Goal: Information Seeking & Learning: Learn about a topic

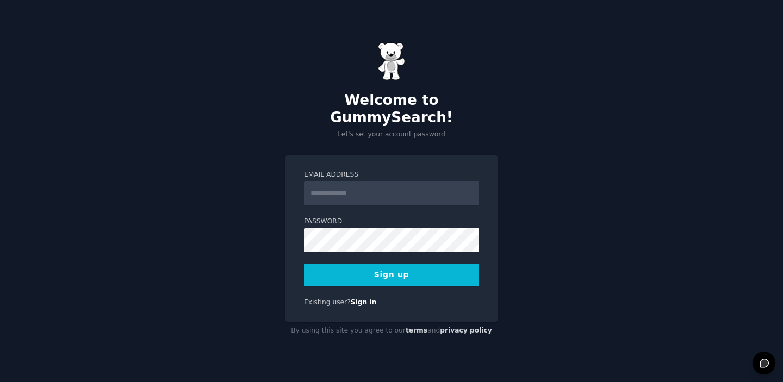
click at [400, 182] on input "Email Address" at bounding box center [391, 194] width 175 height 24
type input "**********"
click at [304, 264] on button "Sign up" at bounding box center [391, 275] width 175 height 23
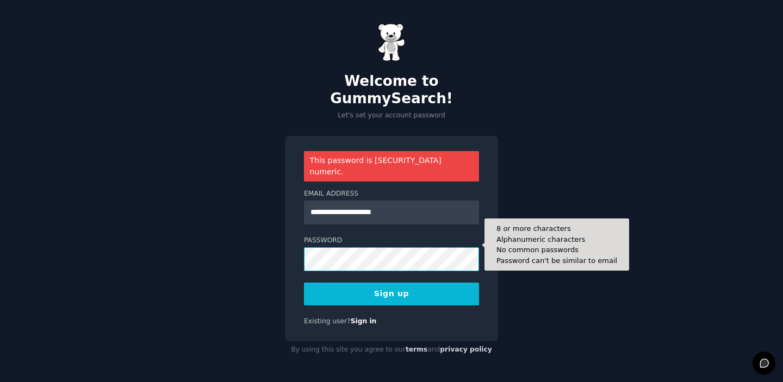
click at [304, 283] on button "Sign up" at bounding box center [391, 294] width 175 height 23
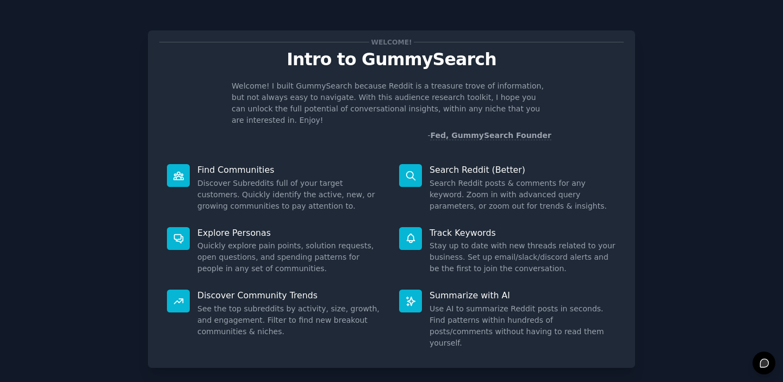
scroll to position [43, 0]
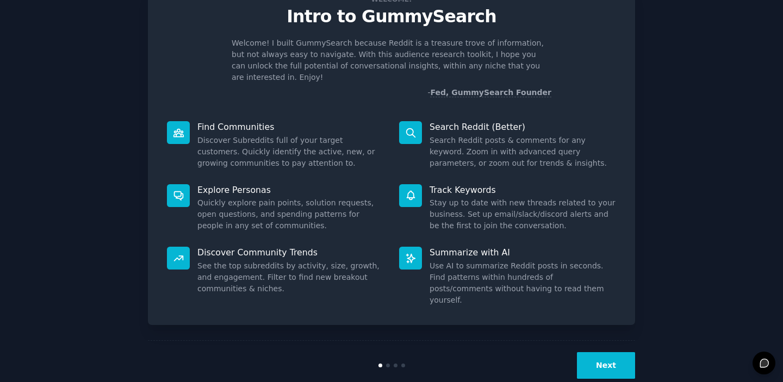
click at [601, 352] on button "Next" at bounding box center [606, 365] width 58 height 27
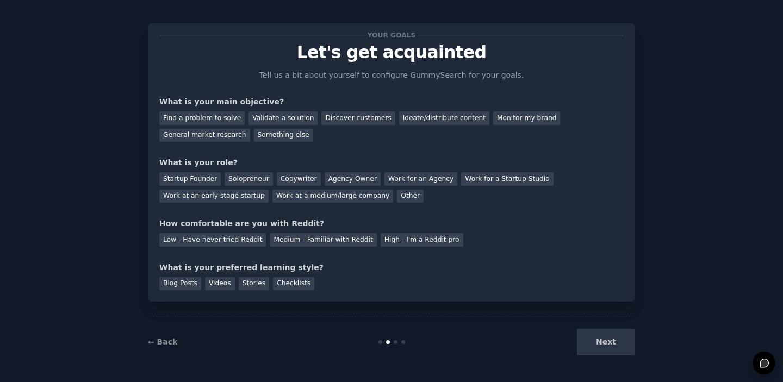
scroll to position [7, 0]
click at [211, 120] on div "Find a problem to solve" at bounding box center [201, 118] width 85 height 14
click at [266, 117] on div "Validate a solution" at bounding box center [282, 118] width 69 height 14
click at [216, 117] on div "Find a problem to solve" at bounding box center [201, 118] width 85 height 14
click at [202, 176] on div "Startup Founder" at bounding box center [189, 179] width 61 height 14
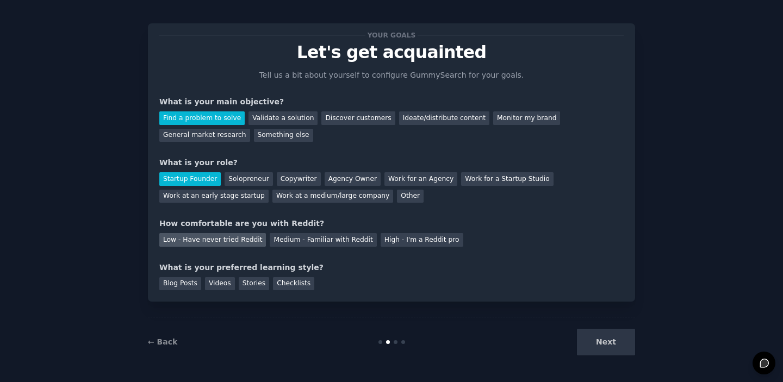
click at [233, 245] on div "Low - Have never tried Reddit" at bounding box center [212, 240] width 107 height 14
click at [165, 282] on div "Blog Posts" at bounding box center [180, 284] width 42 height 14
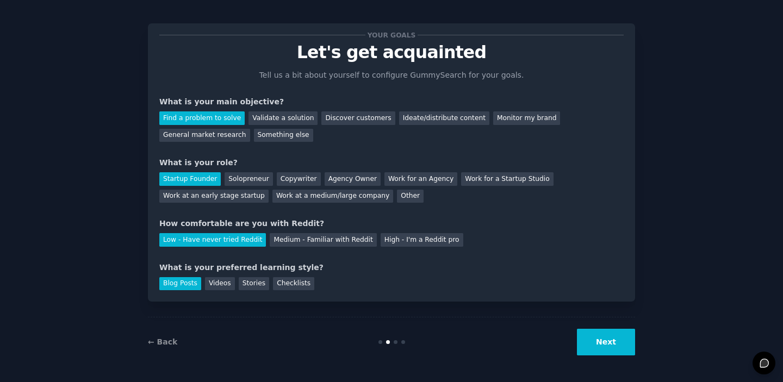
click at [598, 338] on button "Next" at bounding box center [606, 342] width 58 height 27
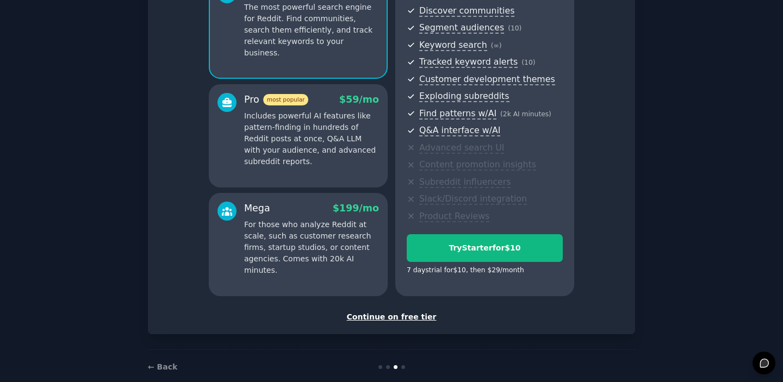
scroll to position [139, 0]
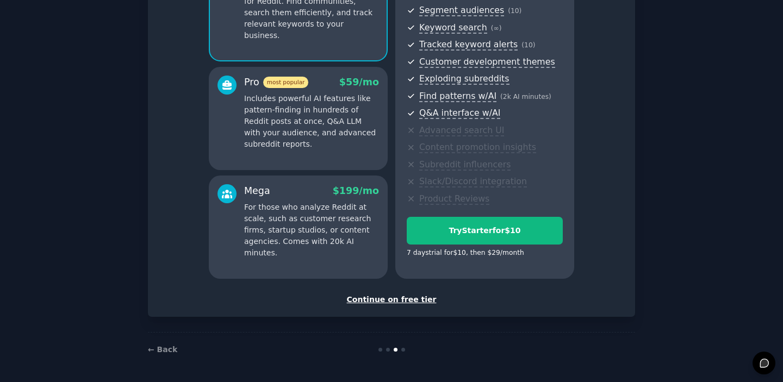
click at [389, 303] on div "Continue on free tier" at bounding box center [391, 299] width 464 height 11
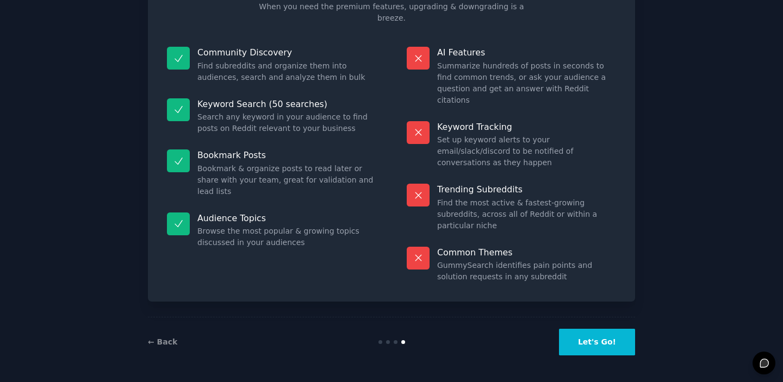
scroll to position [41, 0]
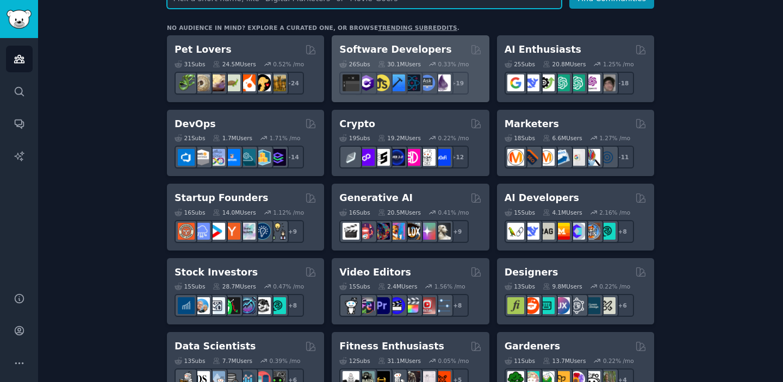
scroll to position [173, 0]
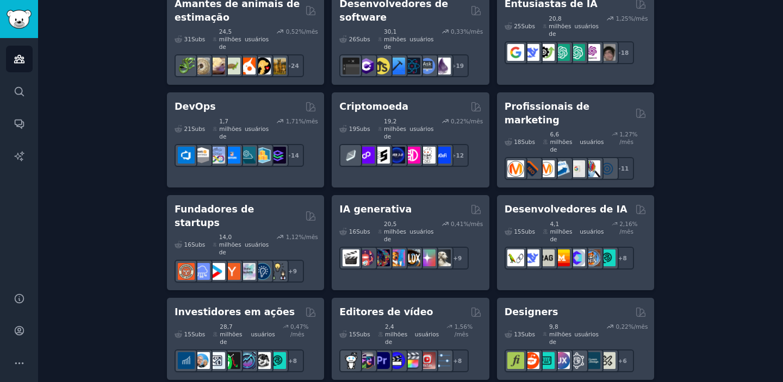
scroll to position [212, 0]
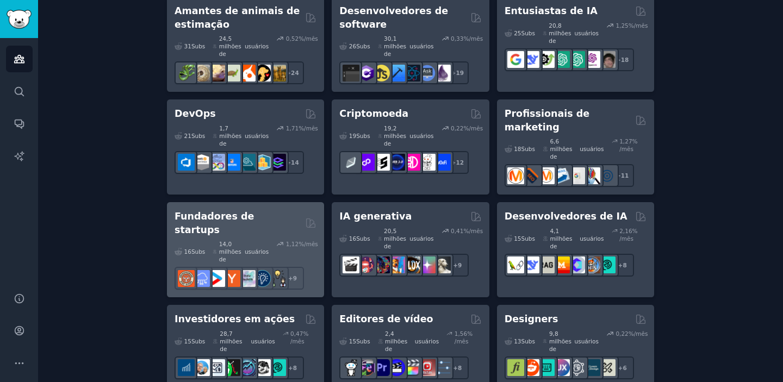
click at [240, 211] on font "Fundadores de startups" at bounding box center [214, 223] width 79 height 24
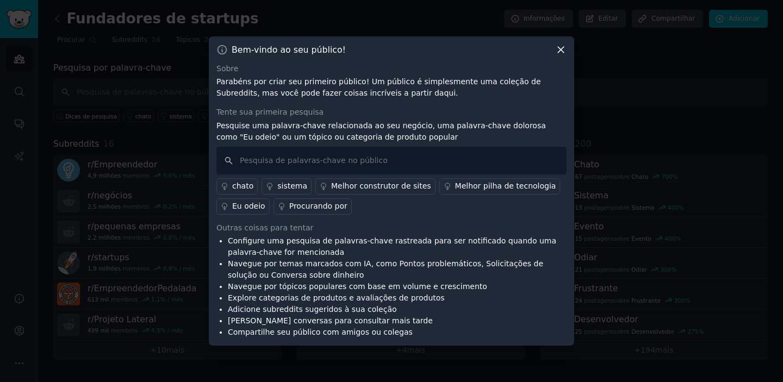
click at [561, 51] on icon at bounding box center [560, 49] width 11 height 11
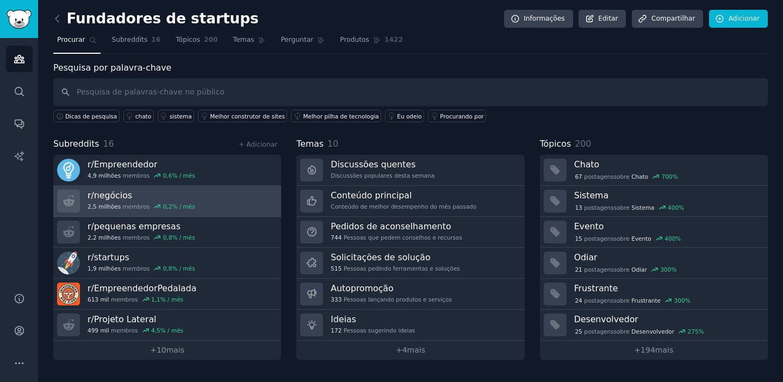
click at [136, 198] on h3 "r/ negócios" at bounding box center [142, 195] width 108 height 11
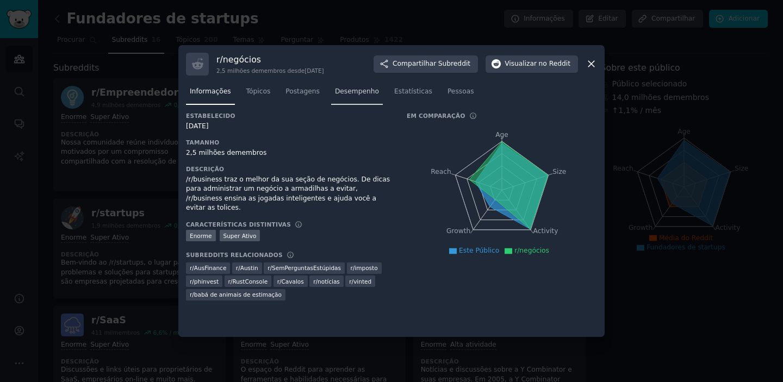
click at [365, 95] on font "Desempenho" at bounding box center [357, 92] width 44 height 8
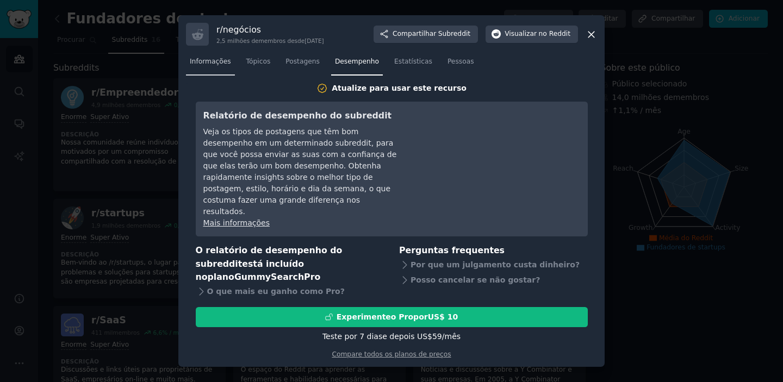
click at [220, 76] on link "Informações" at bounding box center [210, 64] width 49 height 22
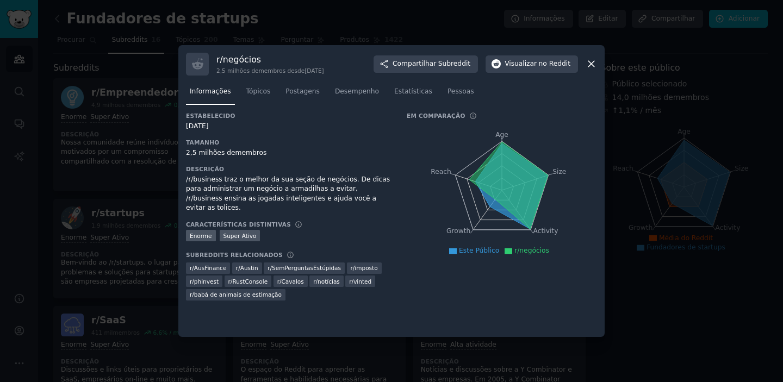
click at [593, 68] on icon at bounding box center [591, 63] width 11 height 11
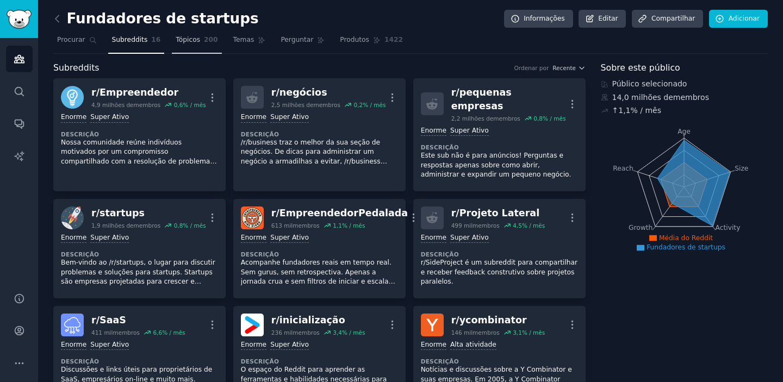
click at [195, 47] on link "Tópicos 200" at bounding box center [196, 43] width 49 height 22
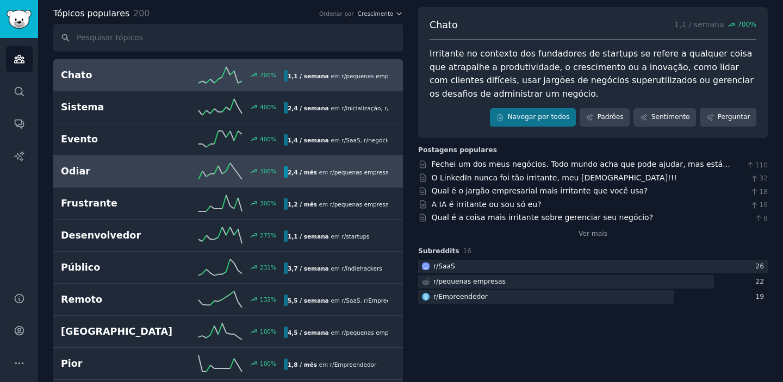
scroll to position [47, 0]
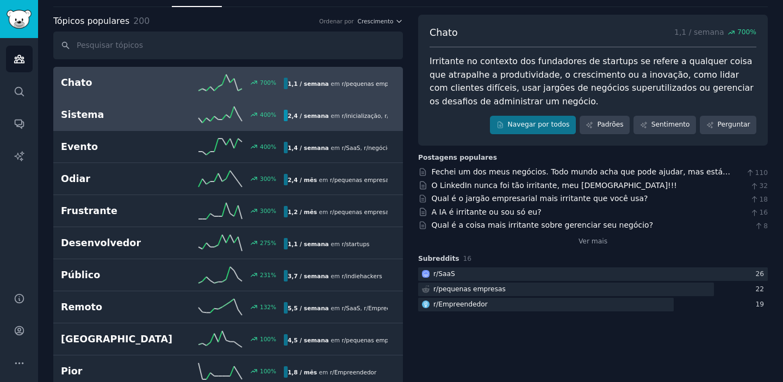
click at [362, 115] on font "inicialização" at bounding box center [363, 116] width 35 height 7
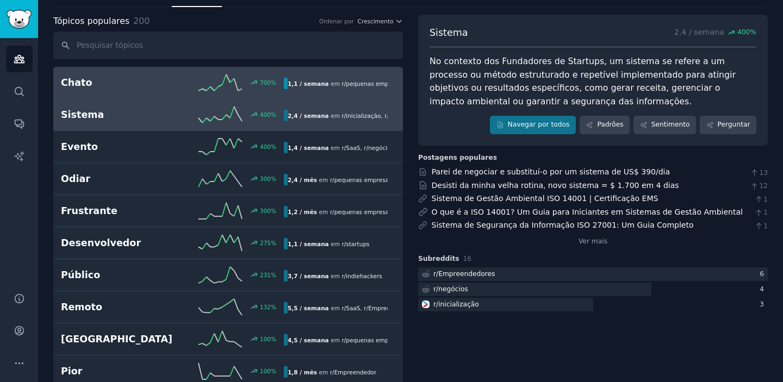
click at [338, 89] on div "Chato 700 % 1,1 / semana em r/ pequenas empresas , r / SaaS e 1 outro Aumento d…" at bounding box center [228, 82] width 334 height 16
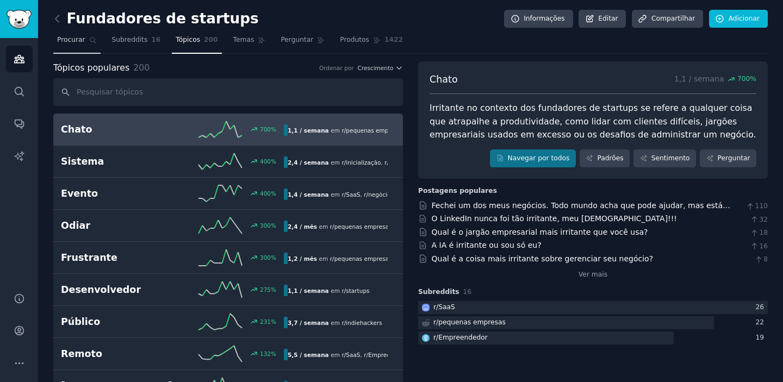
click at [71, 45] on link "Procurar" at bounding box center [76, 43] width 47 height 22
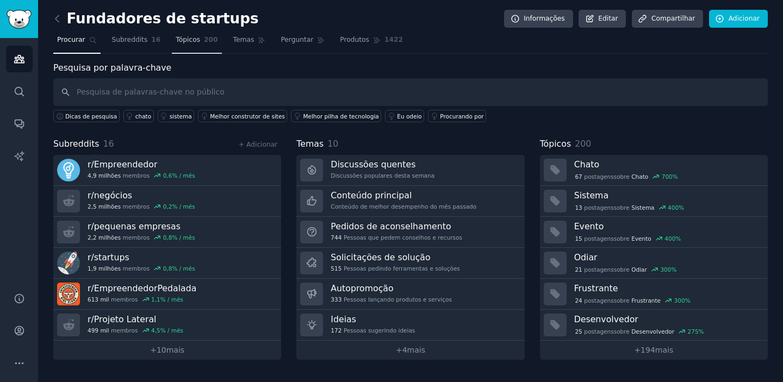
click at [198, 42] on link "Tópicos 200" at bounding box center [196, 43] width 49 height 22
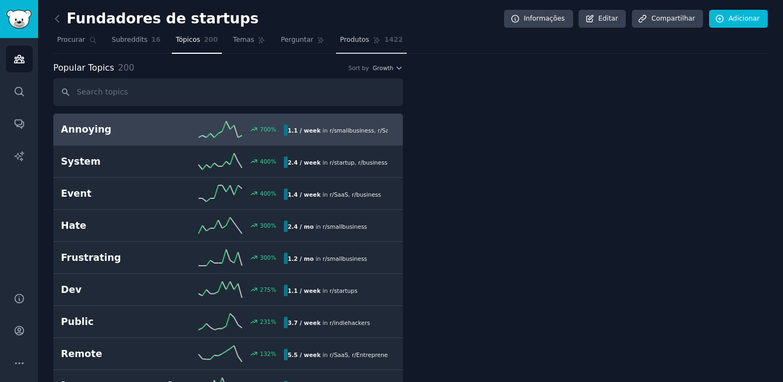
click at [358, 47] on link "Produtos 1422" at bounding box center [371, 43] width 71 height 22
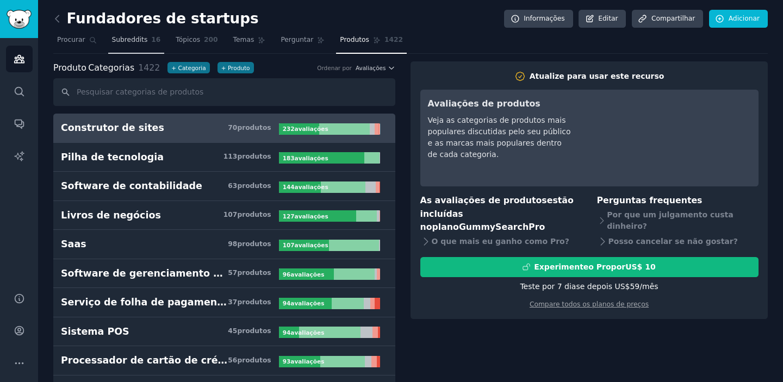
click at [145, 38] on font "Subreddits" at bounding box center [130, 40] width 36 height 8
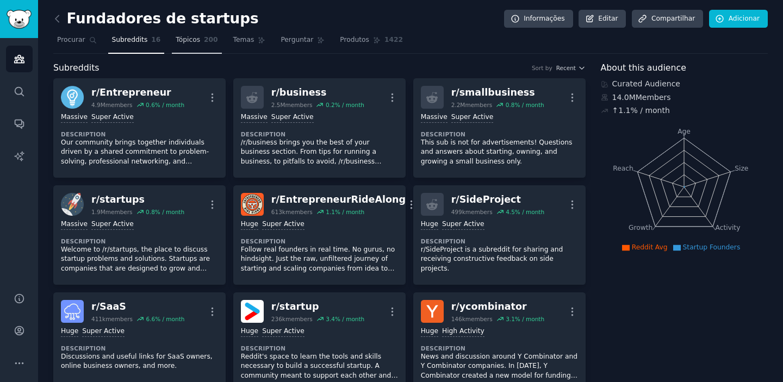
click at [189, 37] on font "Tópicos" at bounding box center [188, 40] width 24 height 8
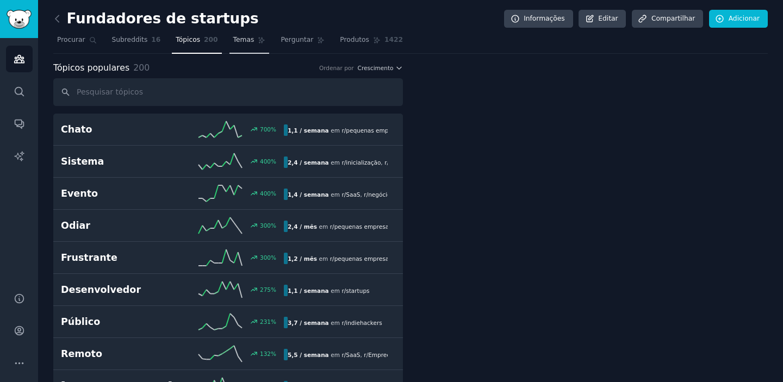
click at [246, 41] on font "Temas" at bounding box center [243, 40] width 21 height 8
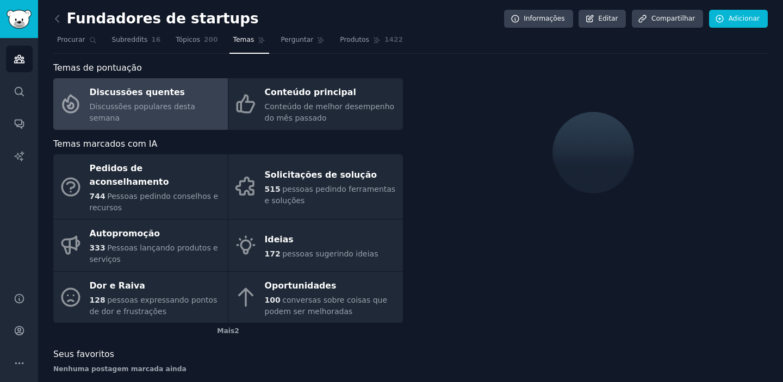
click at [169, 122] on link "Discussões quentes Discussões populares desta semana" at bounding box center [140, 104] width 175 height 52
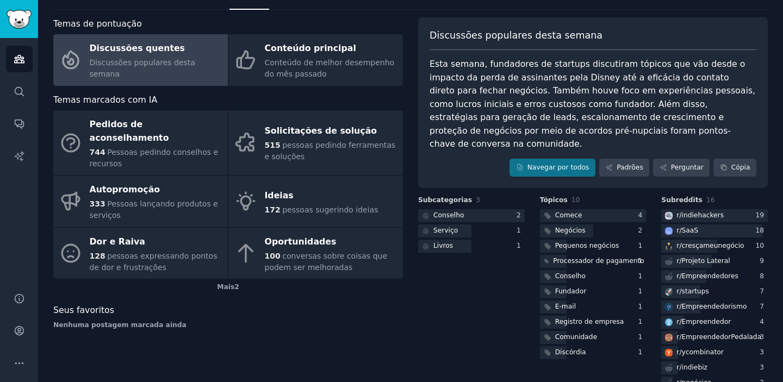
scroll to position [48, 0]
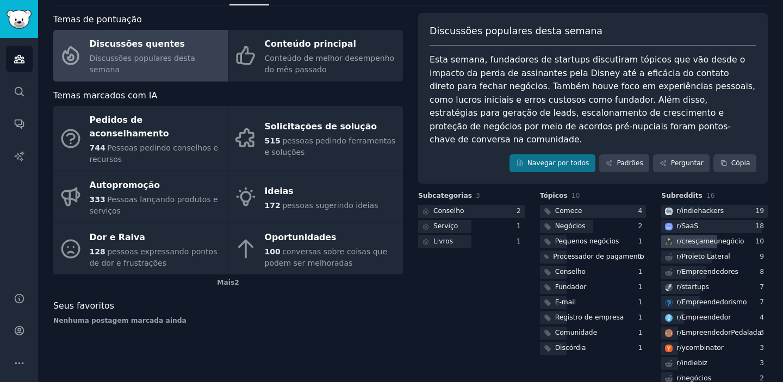
click at [724, 238] on font "cresçameunegócio" at bounding box center [713, 242] width 63 height 8
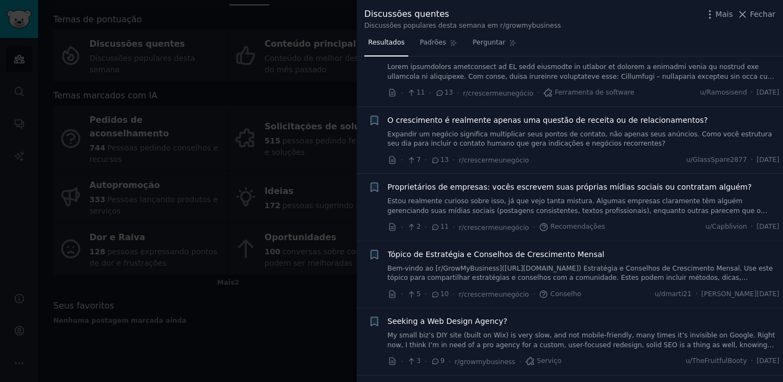
scroll to position [729, 0]
click at [319, 15] on div at bounding box center [391, 191] width 783 height 382
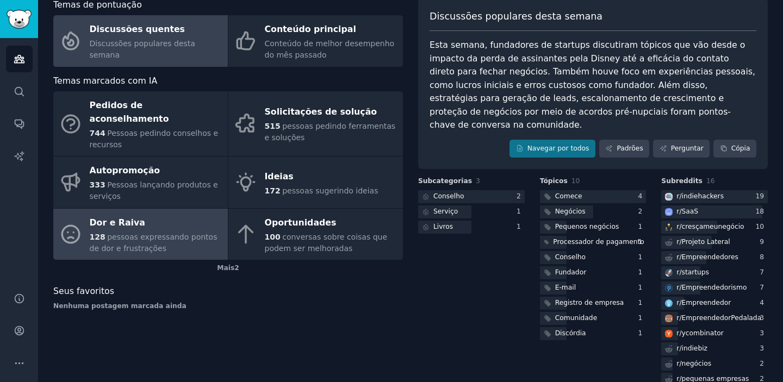
scroll to position [55, 0]
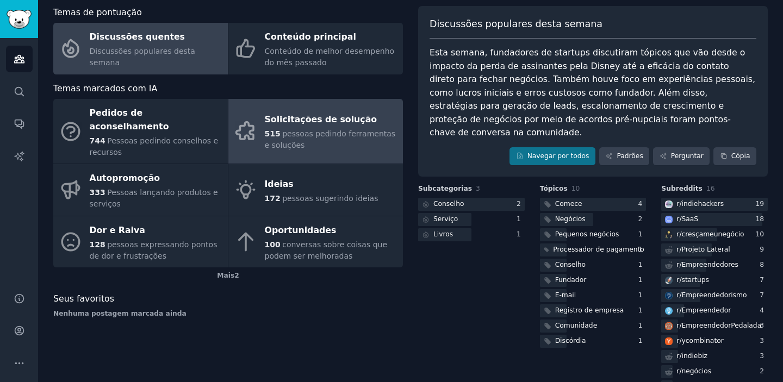
click at [279, 121] on div "Solicitações de solução" at bounding box center [331, 119] width 133 height 17
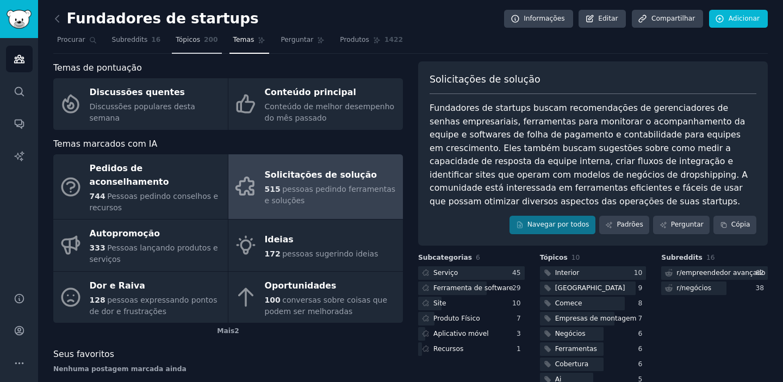
click at [189, 41] on font "Tópicos" at bounding box center [188, 40] width 24 height 8
